Goal: Information Seeking & Learning: Learn about a topic

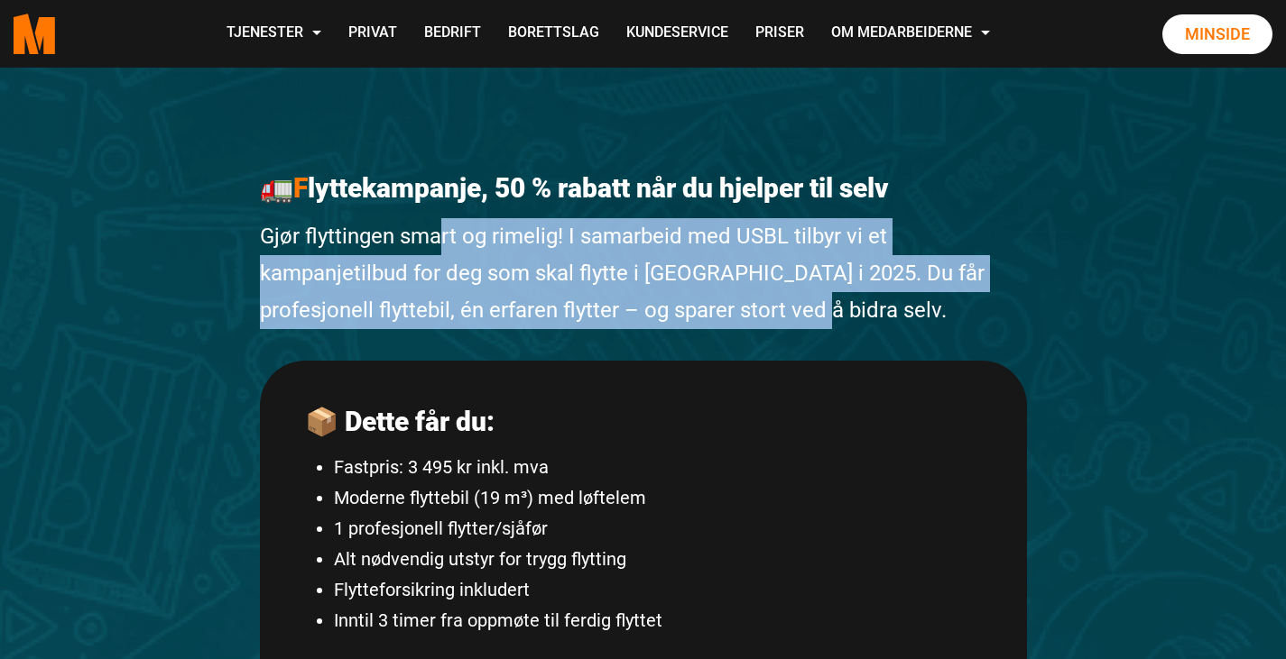
drag, startPoint x: 441, startPoint y: 221, endPoint x: 819, endPoint y: 294, distance: 385.0
click at [819, 294] on p "Gjør flyttingen smart og rimelig! I samarbeid med USBL tilbyr vi et kampanjetil…" at bounding box center [643, 273] width 767 height 110
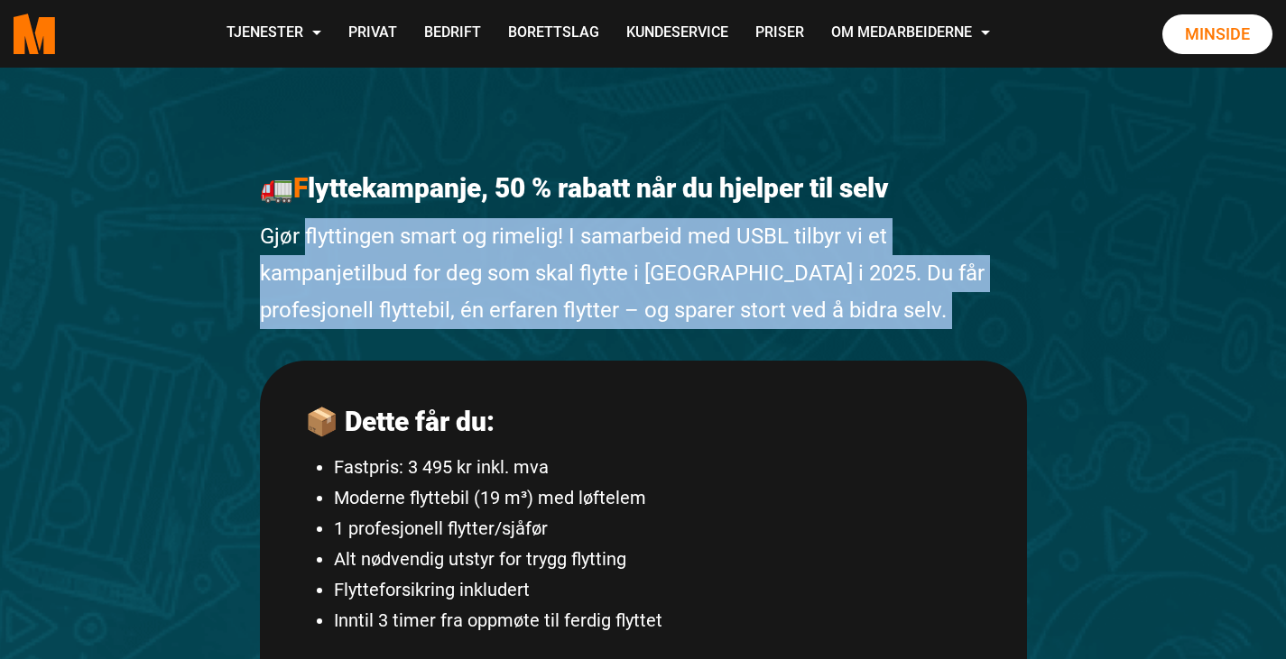
drag, startPoint x: 819, startPoint y: 294, endPoint x: 346, endPoint y: 214, distance: 480.4
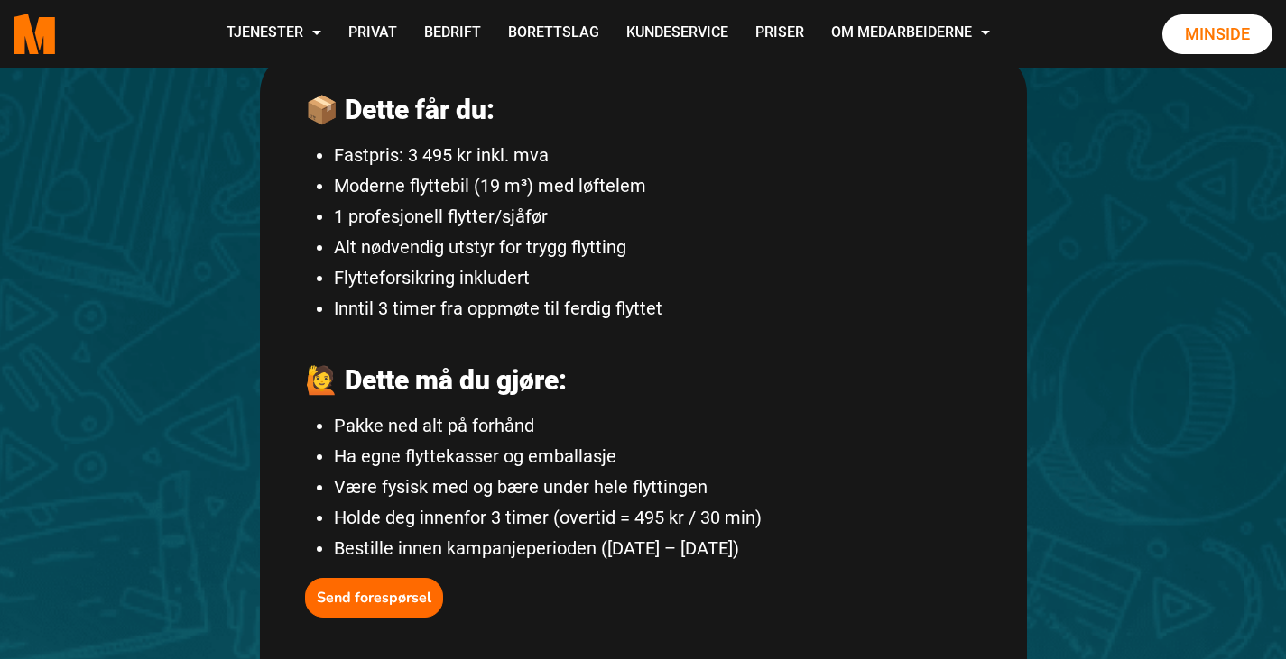
scroll to position [313, 0]
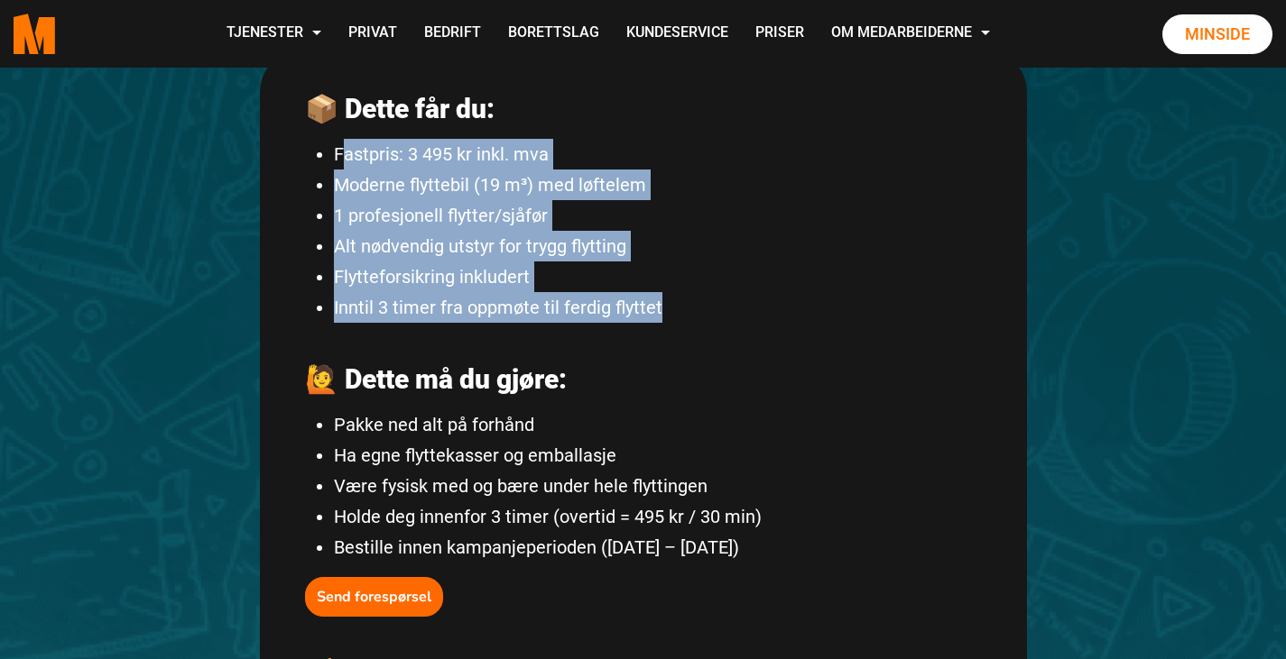
drag, startPoint x: 346, startPoint y: 146, endPoint x: 684, endPoint y: 298, distance: 369.9
click at [684, 298] on ul "Fastpris: 3 495 kr inkl. mva Moderne flyttebil (19 m³) med løftelem 1 profesjon…" at bounding box center [643, 231] width 677 height 184
click at [684, 298] on li "Inntil 3 timer fra oppmøte til ferdig flyttet" at bounding box center [658, 307] width 648 height 31
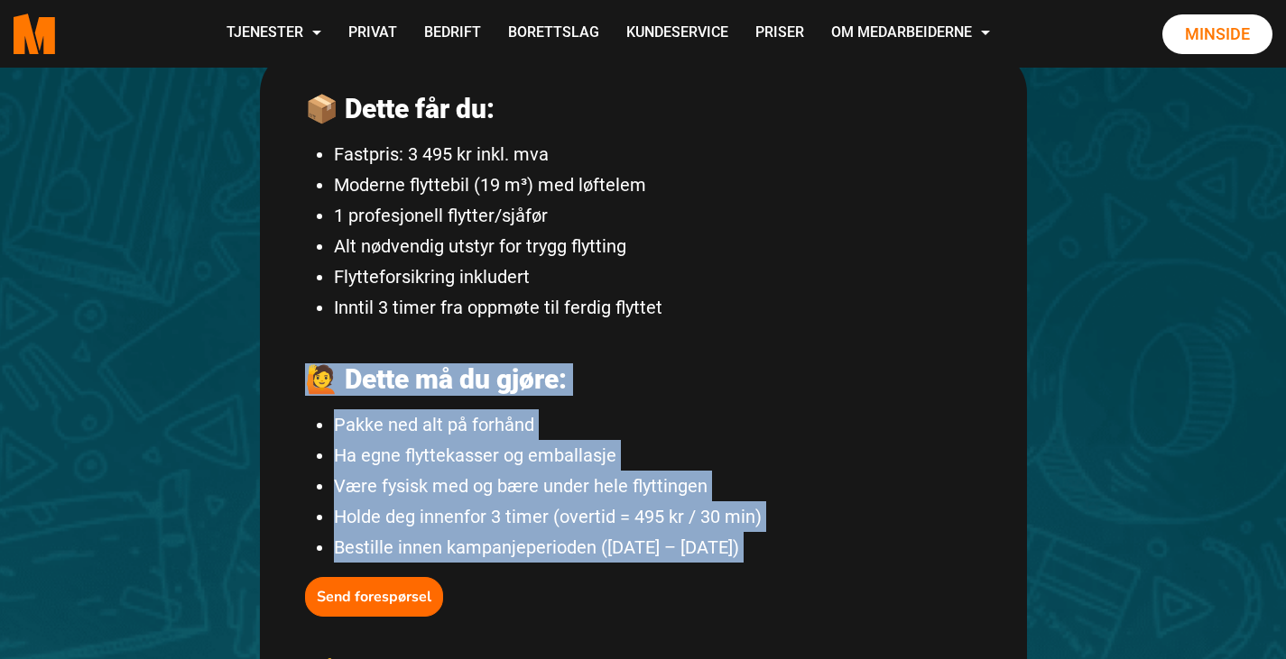
drag, startPoint x: 684, startPoint y: 298, endPoint x: 908, endPoint y: 536, distance: 326.8
click at [908, 536] on div "📦 Dette får du: Fastpris: 3 495 kr inkl. mva Moderne flyttebil (19 m³) med løft…" at bounding box center [643, 625] width 767 height 1154
click at [908, 536] on li "Bestille innen kampanjeperioden ([DATE] – [DATE])" at bounding box center [658, 547] width 648 height 31
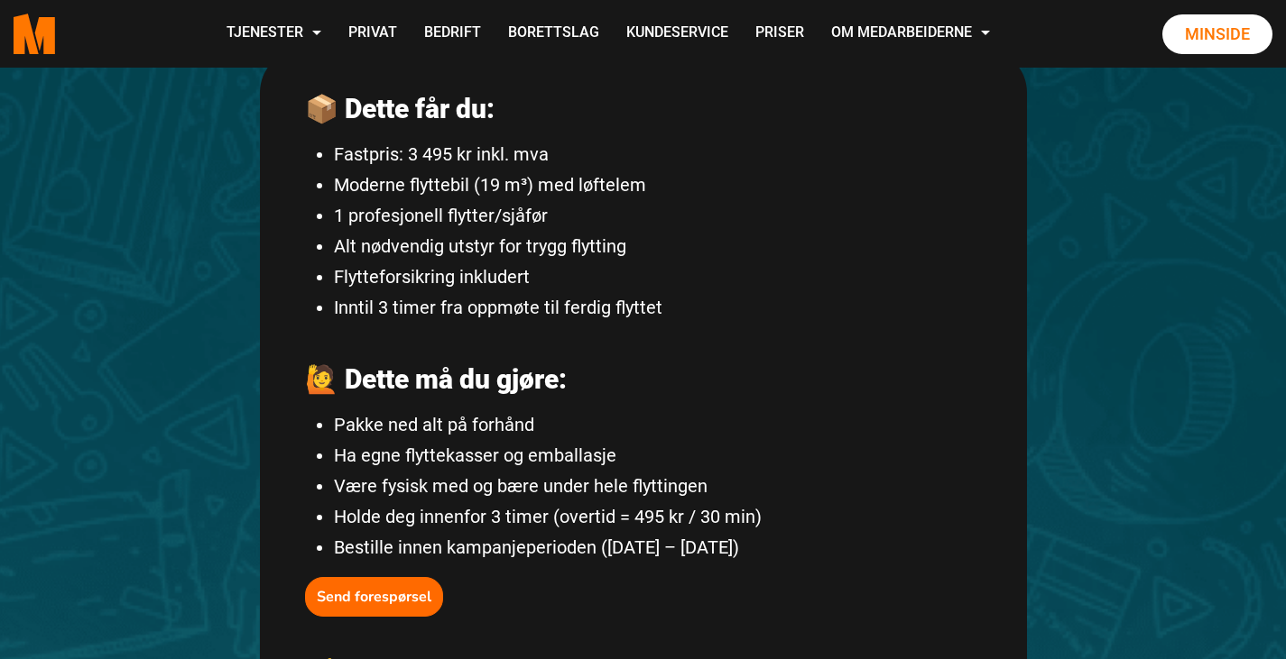
scroll to position [0, 0]
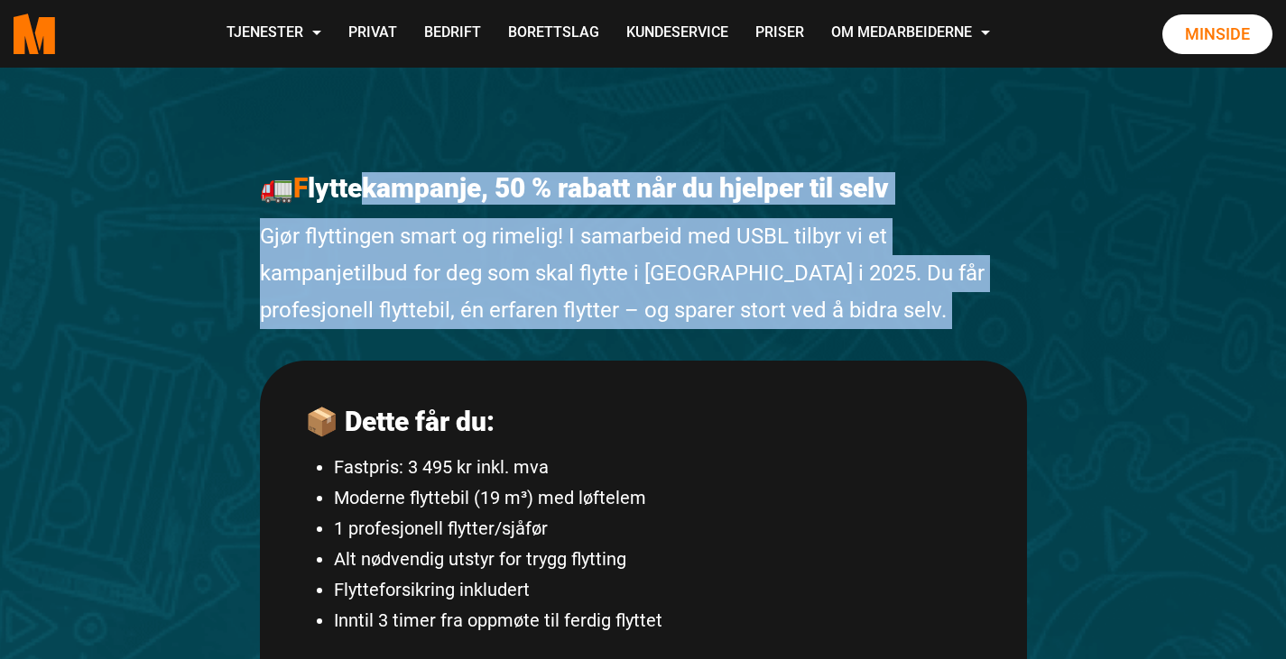
drag, startPoint x: 370, startPoint y: 174, endPoint x: 837, endPoint y: 351, distance: 499.7
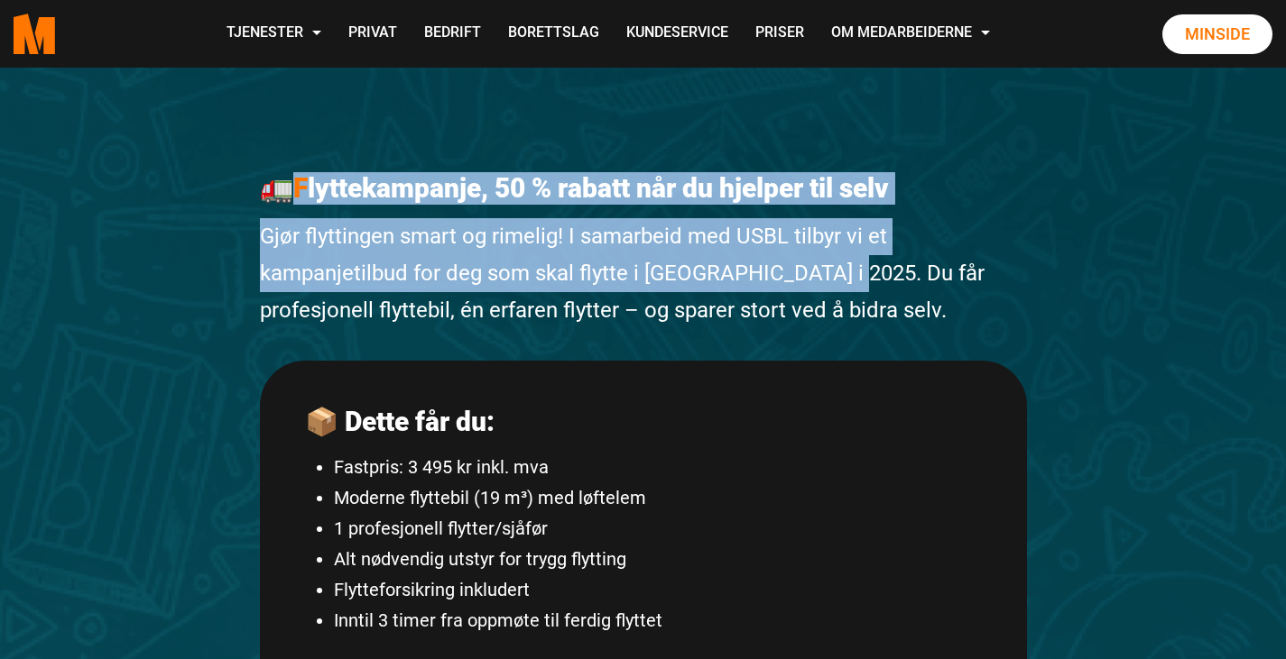
drag, startPoint x: 823, startPoint y: 290, endPoint x: 279, endPoint y: 202, distance: 551.0
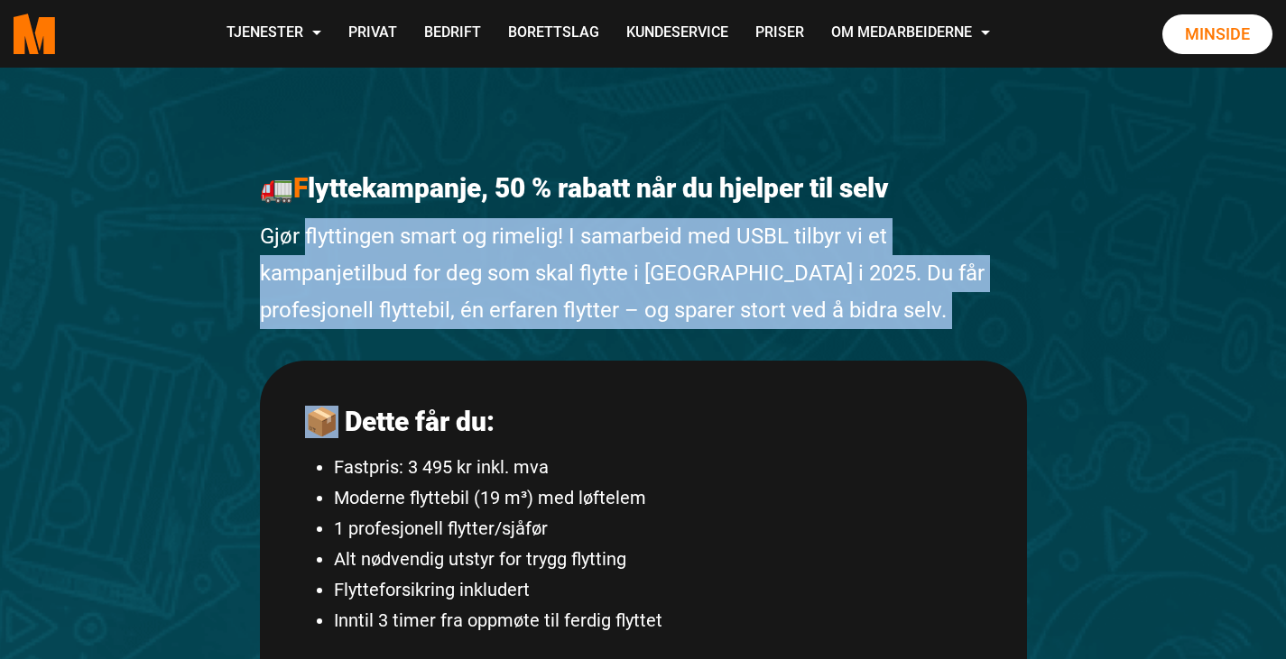
drag, startPoint x: 387, startPoint y: 207, endPoint x: 819, endPoint y: 337, distance: 451.5
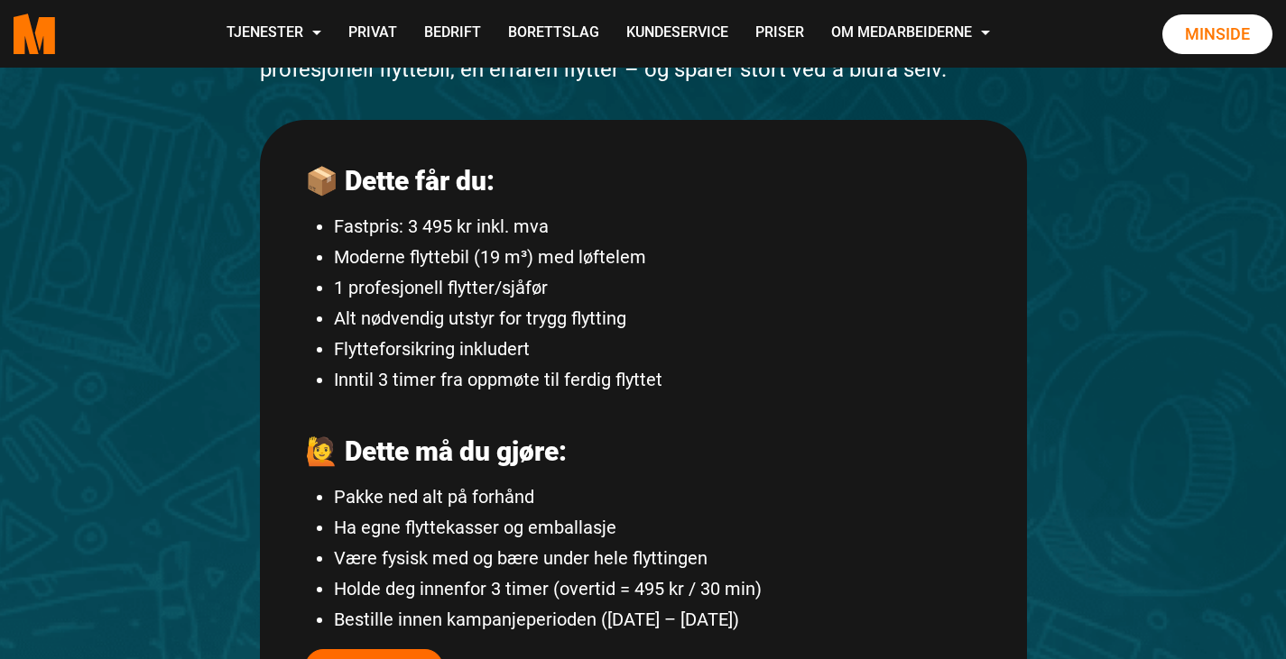
scroll to position [242, 0]
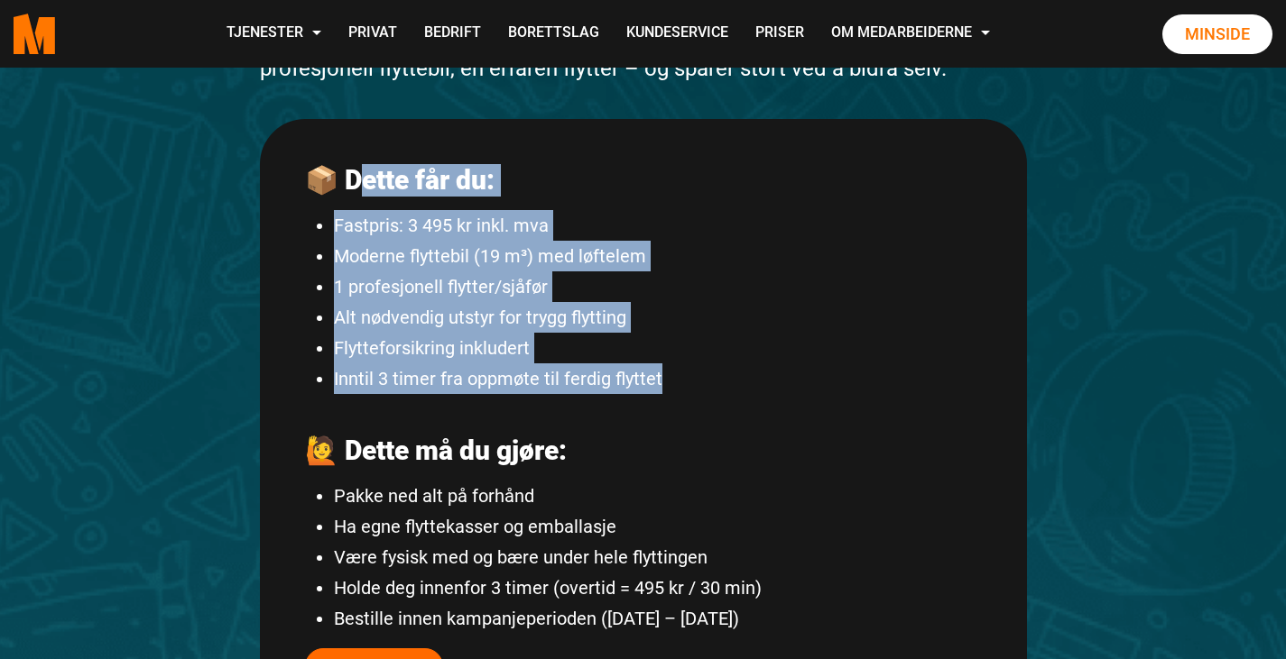
drag, startPoint x: 371, startPoint y: 194, endPoint x: 712, endPoint y: 373, distance: 385.0
click at [472, 270] on li "Moderne flyttebil (19 m³) med løftelem" at bounding box center [658, 256] width 648 height 31
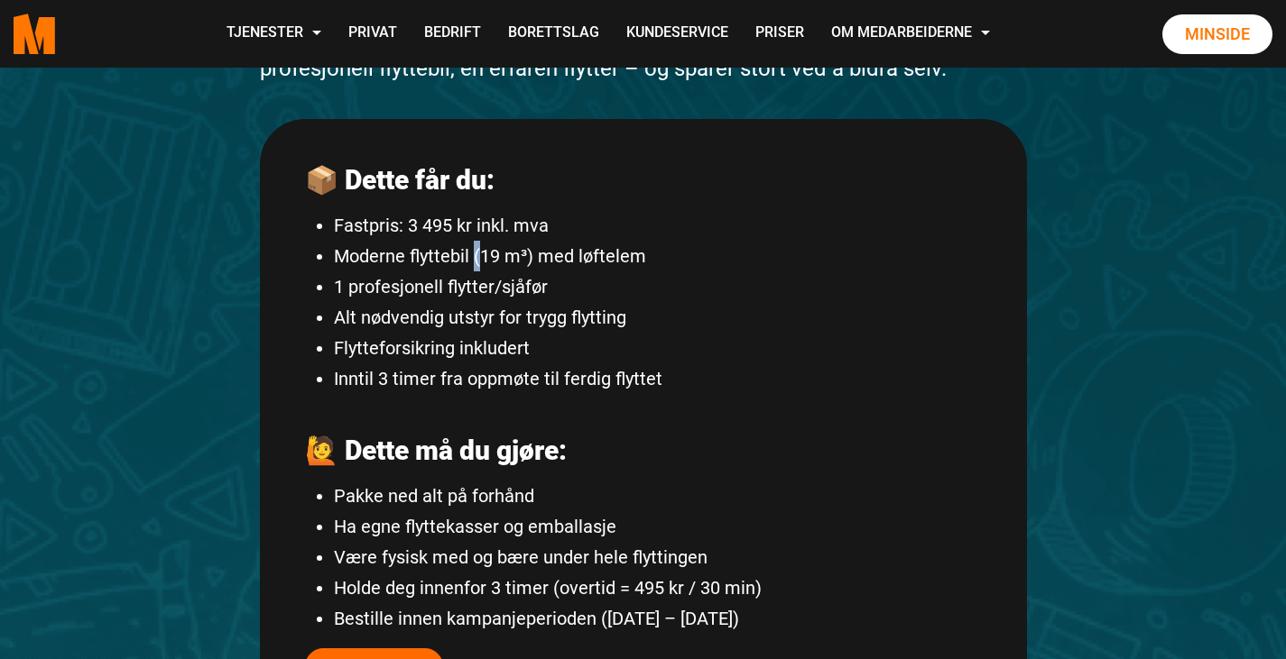
click at [472, 270] on li "Moderne flyttebil (19 m³) med løftelem" at bounding box center [658, 256] width 648 height 31
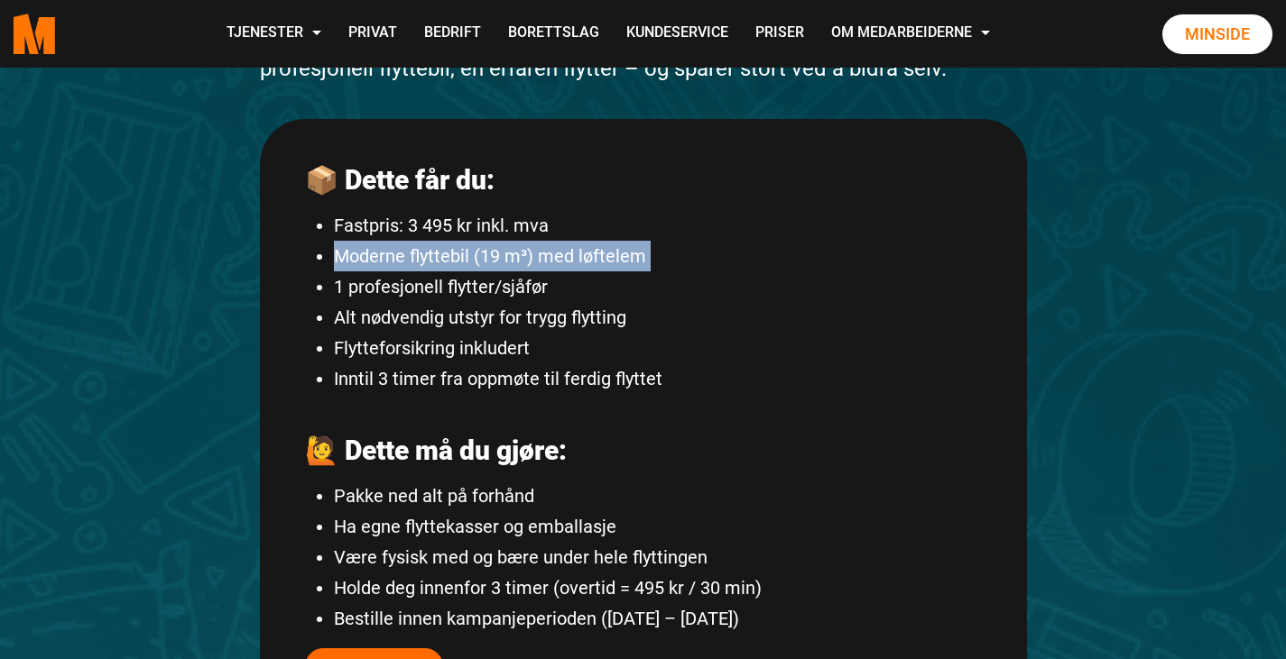
click at [472, 270] on li "Moderne flyttebil (19 m³) med løftelem" at bounding box center [658, 256] width 648 height 31
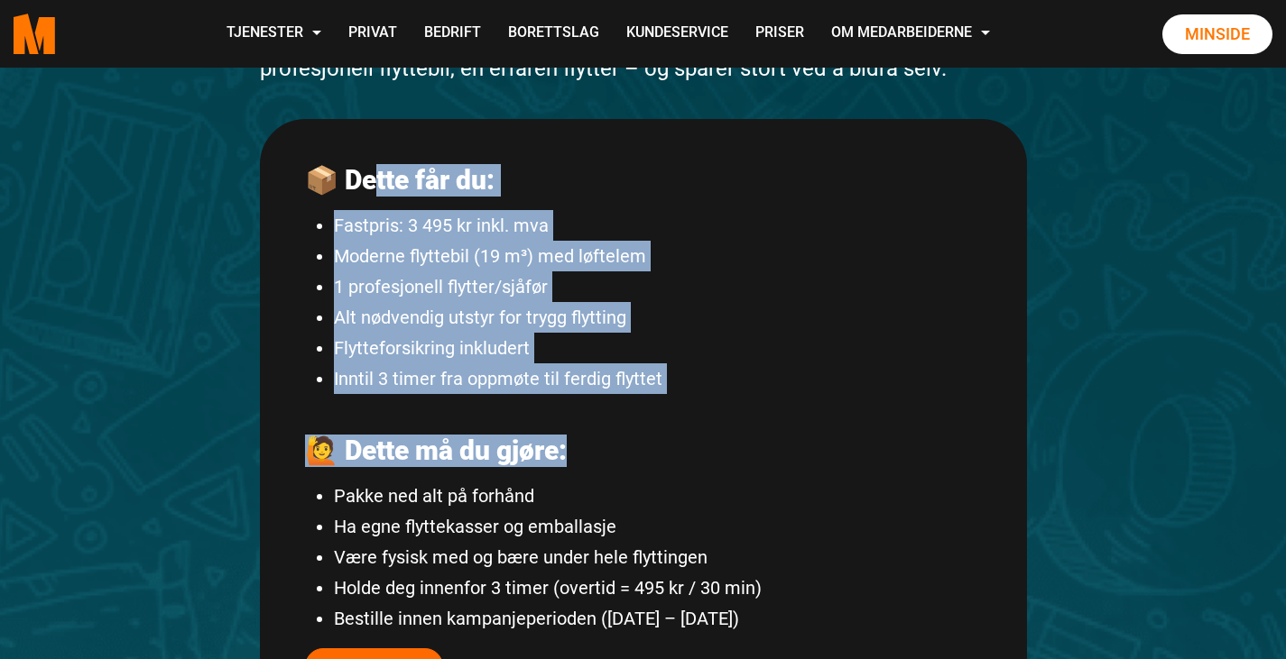
drag, startPoint x: 377, startPoint y: 180, endPoint x: 705, endPoint y: 444, distance: 420.9
click at [722, 369] on li "Inntil 3 timer fra oppmøte til ferdig flyttet" at bounding box center [658, 379] width 648 height 31
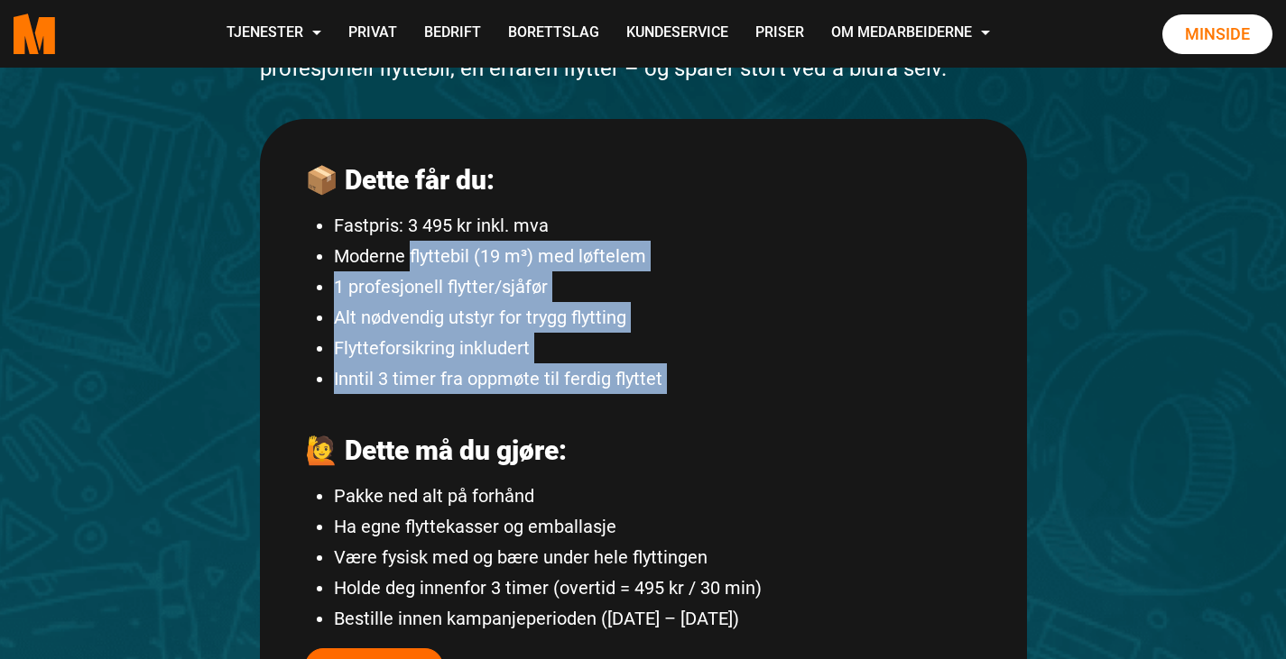
drag, startPoint x: 722, startPoint y: 369, endPoint x: 416, endPoint y: 247, distance: 329.2
click at [416, 247] on ul "Fastpris: 3 495 kr inkl. mva Moderne flyttebil (19 m³) med løftelem 1 profesjon…" at bounding box center [643, 302] width 677 height 184
click at [416, 247] on li "Moderne flyttebil (19 m³) med løftelem" at bounding box center [658, 256] width 648 height 31
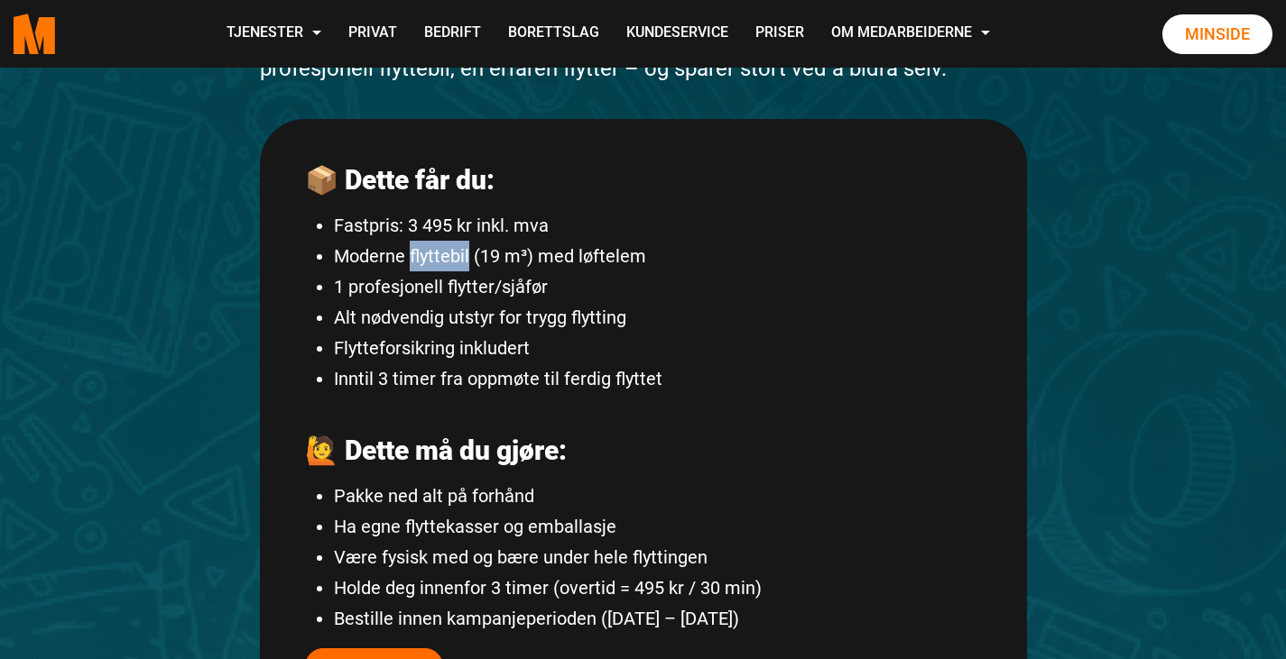
click at [416, 247] on li "Moderne flyttebil (19 m³) med løftelem" at bounding box center [658, 256] width 648 height 31
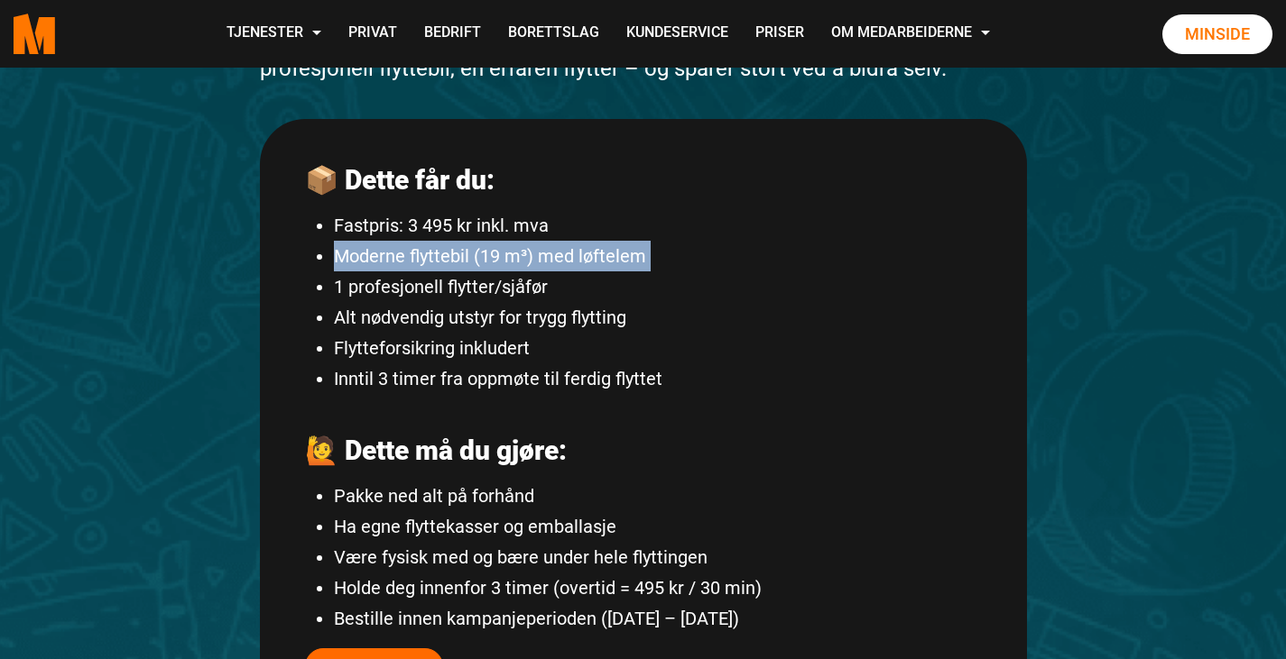
click at [416, 247] on li "Moderne flyttebil (19 m³) med løftelem" at bounding box center [658, 256] width 648 height 31
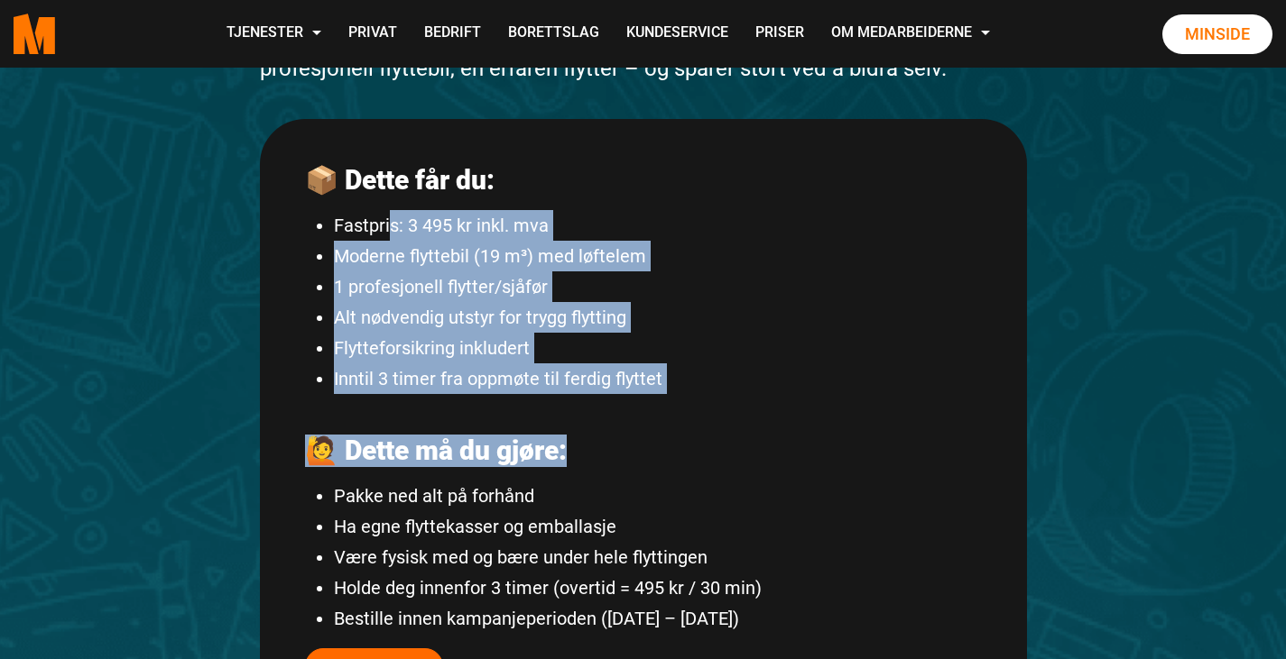
drag, startPoint x: 389, startPoint y: 204, endPoint x: 636, endPoint y: 408, distance: 320.4
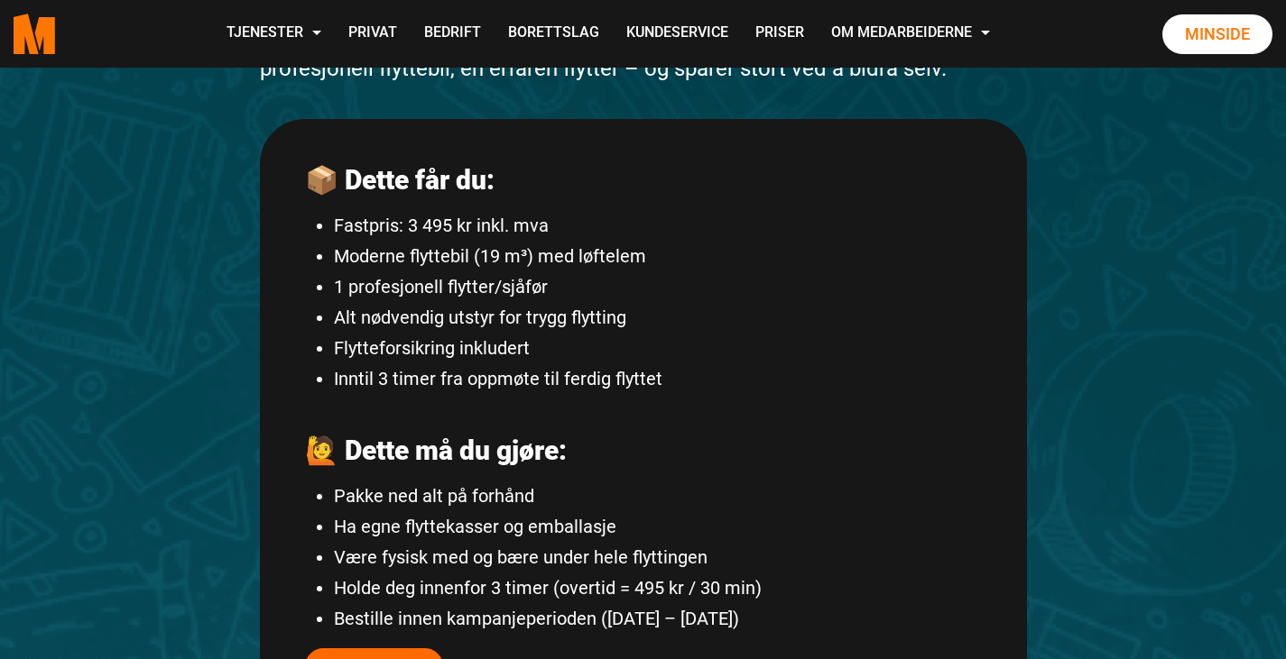
scroll to position [0, 0]
